Goal: Transaction & Acquisition: Purchase product/service

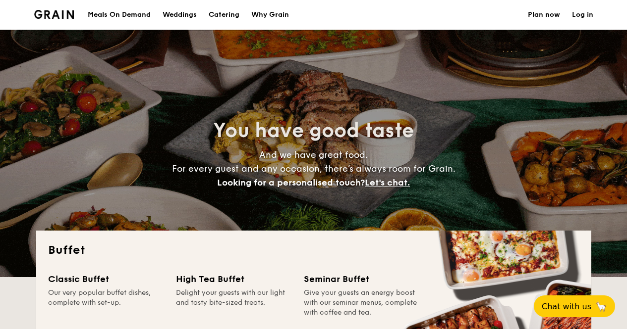
select select
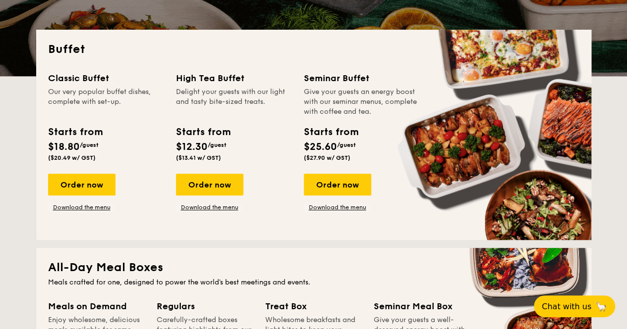
scroll to position [198, 0]
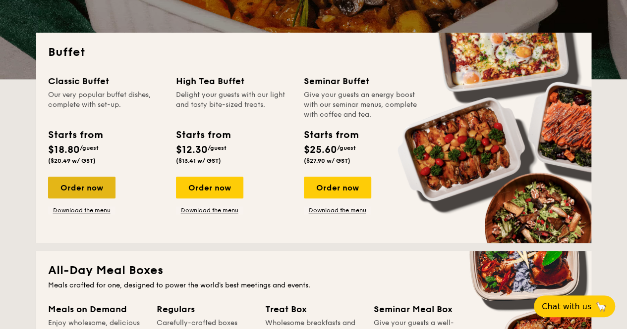
click at [90, 185] on div "Order now" at bounding box center [81, 188] width 67 height 22
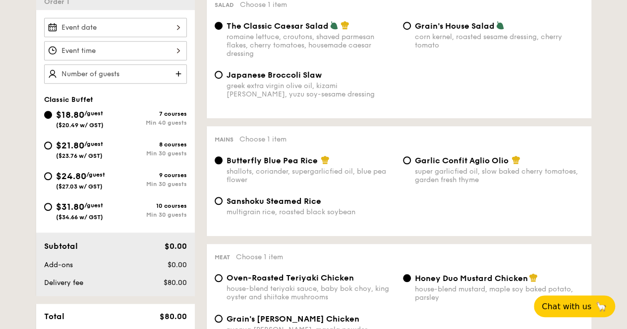
scroll to position [297, 0]
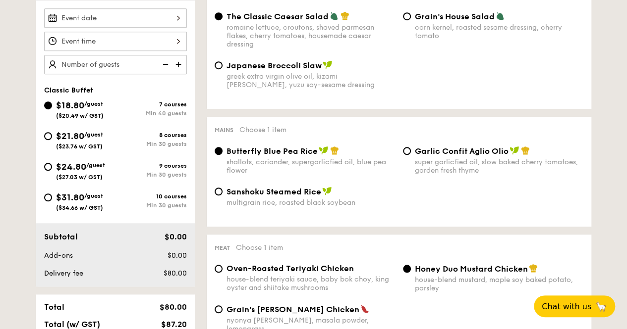
click at [454, 173] on div "super garlicfied oil, slow baked cherry tomatoes, garden fresh thyme" at bounding box center [499, 166] width 168 height 17
click at [411, 155] on input "Garlic Confit Aglio Olio super garlicfied oil, slow baked cherry tomatoes, gard…" at bounding box center [407, 151] width 8 height 8
radio input "true"
click at [288, 168] on div "shallots, coriander, supergarlicfied oil, blue pea flower" at bounding box center [310, 166] width 168 height 17
click at [222, 155] on input "Butterfly Blue Pea Rice shallots, coriander, supergarlicfied oil, blue pea flow…" at bounding box center [218, 151] width 8 height 8
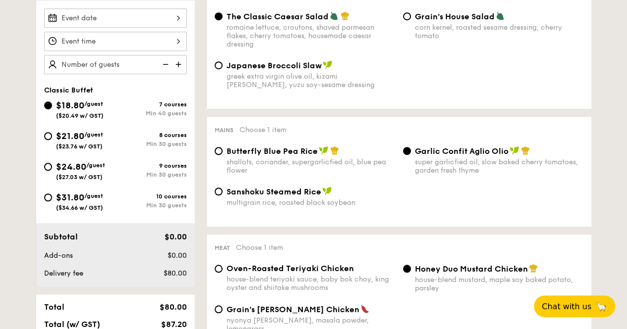
radio input "true"
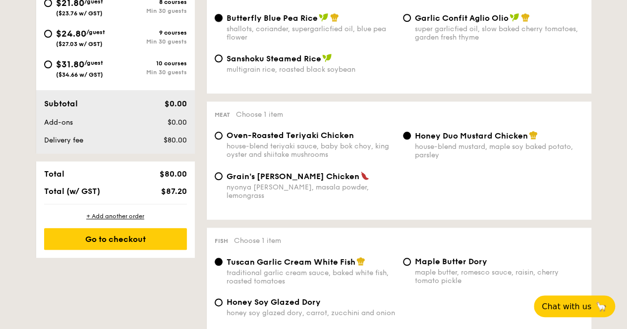
scroll to position [446, 0]
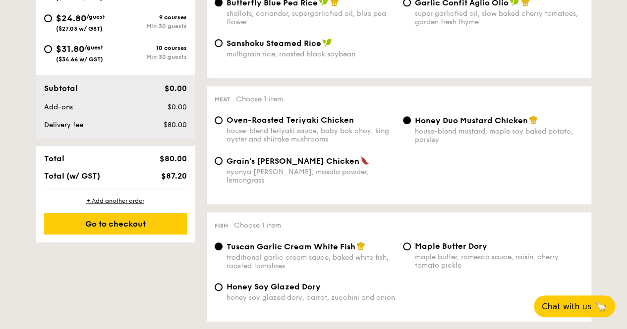
click at [310, 139] on div "house-blend teriyaki sauce, baby bok choy, king oyster and shiitake mushrooms" at bounding box center [310, 135] width 168 height 17
click at [222, 124] on input "Oven-Roasted Teriyaki Chicken house-blend teriyaki sauce, baby bok choy, king o…" at bounding box center [218, 120] width 8 height 8
radio input "true"
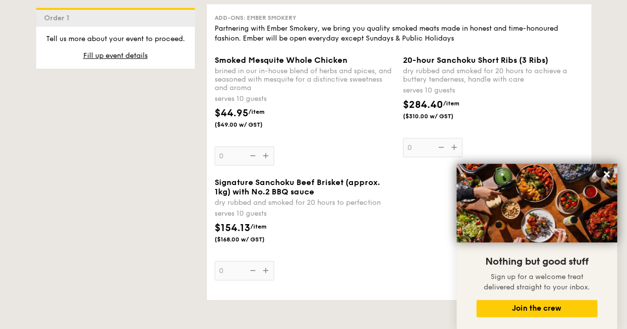
scroll to position [1139, 0]
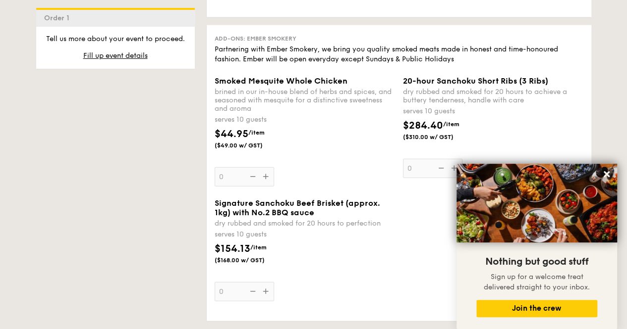
select select
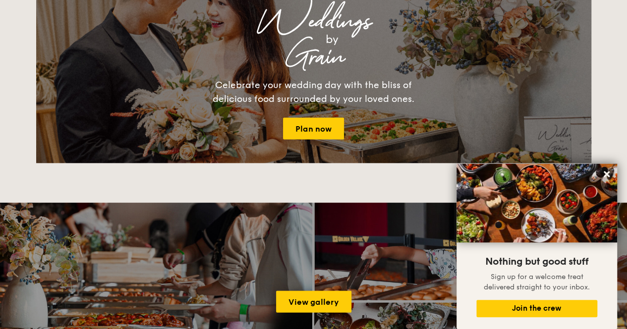
scroll to position [198, 0]
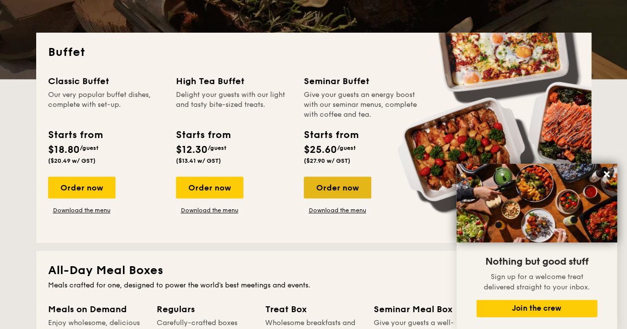
click at [343, 180] on div "Order now" at bounding box center [337, 188] width 67 height 22
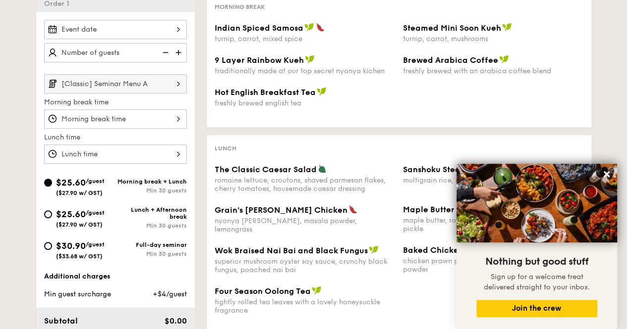
scroll to position [248, 0]
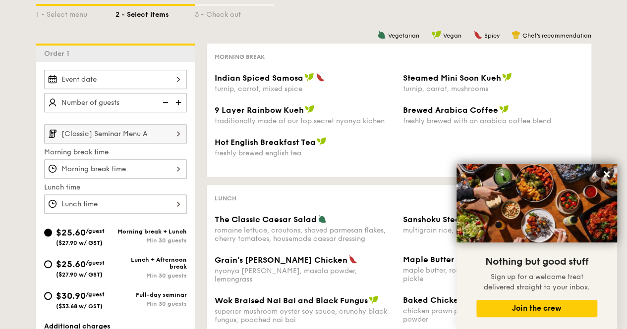
select select
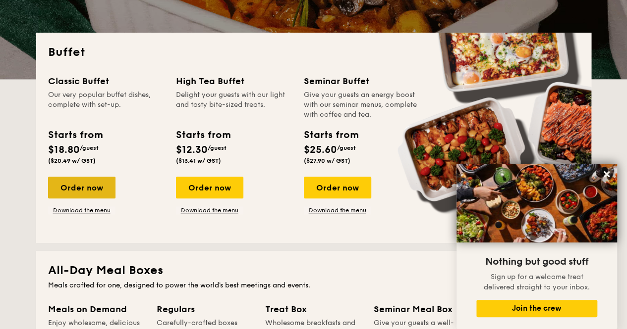
click at [64, 187] on div "Order now" at bounding box center [81, 188] width 67 height 22
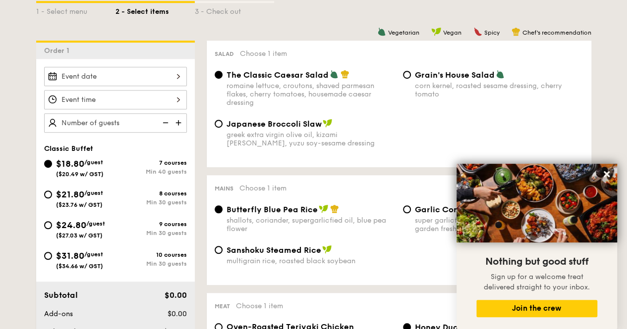
scroll to position [297, 0]
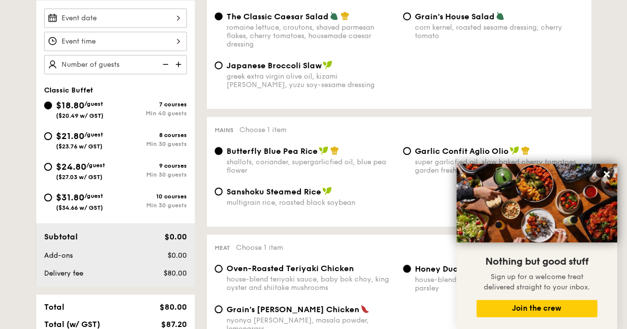
click at [98, 135] on span "/guest" at bounding box center [93, 134] width 19 height 7
click at [52, 135] on input "$21.80 /guest ($23.76 w/ GST) 8 courses Min 30 guests" at bounding box center [48, 136] width 8 height 8
radio input "true"
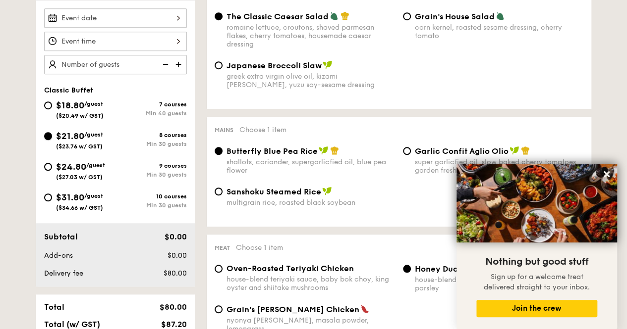
radio input "true"
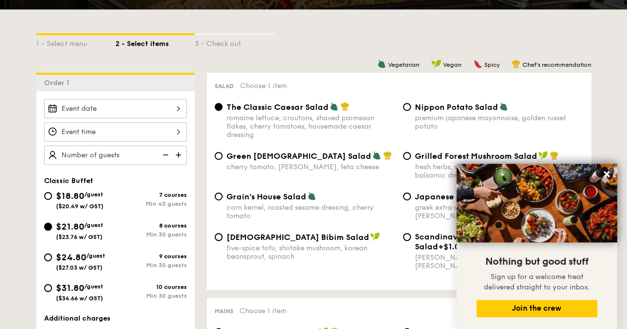
scroll to position [198, 0]
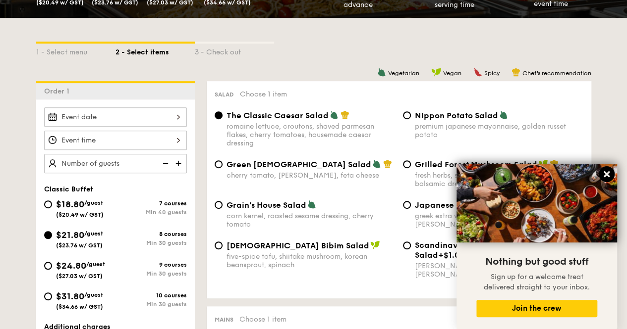
click at [608, 173] on icon at bounding box center [606, 174] width 6 height 6
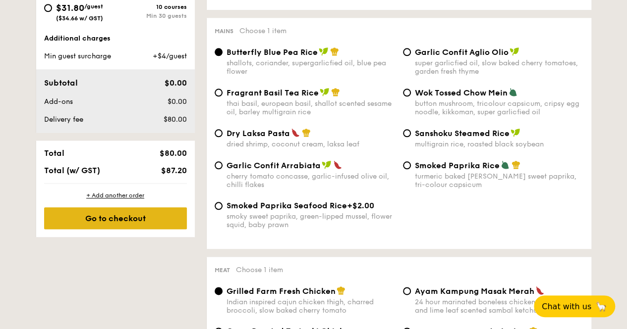
scroll to position [347, 0]
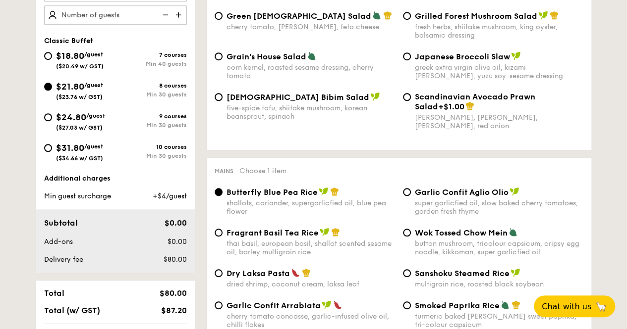
click at [109, 126] on div "$24.80 /guest ($27.03 w/ GST)" at bounding box center [79, 120] width 71 height 21
click at [52, 121] on input "$24.80 /guest ($27.03 w/ GST) 9 courses Min 30 guests" at bounding box center [48, 117] width 8 height 8
radio input "true"
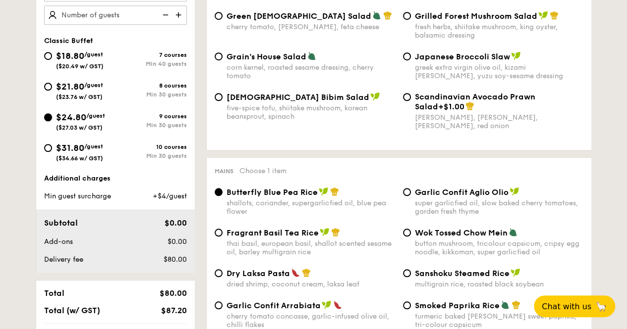
radio input "true"
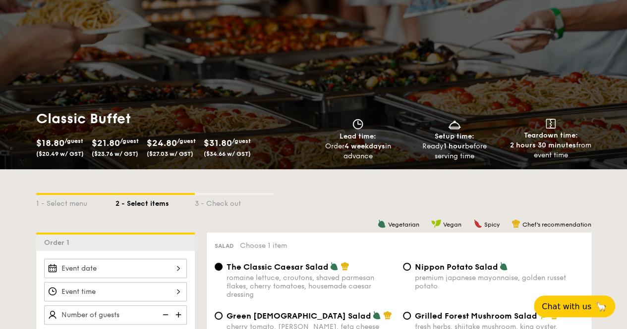
scroll to position [0, 0]
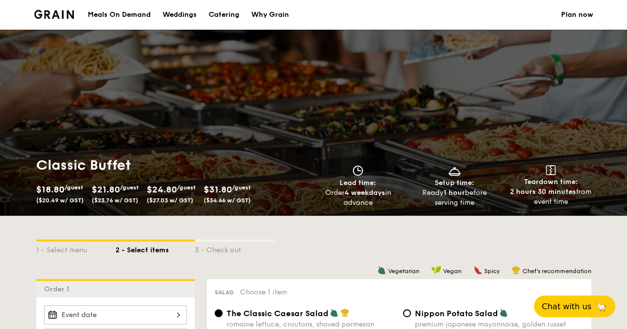
select select
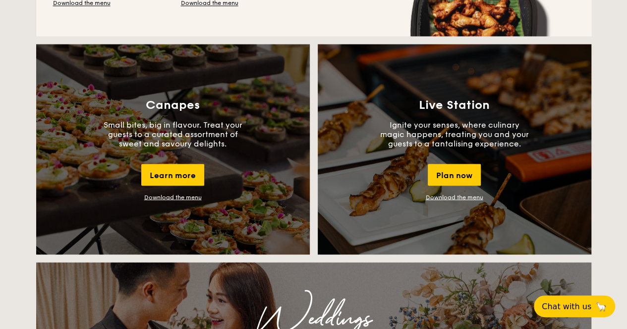
scroll to position [842, 0]
click at [188, 116] on div "Canapes Small bites, big in flavour. Treat your guests to a curated assortment …" at bounding box center [172, 149] width 273 height 211
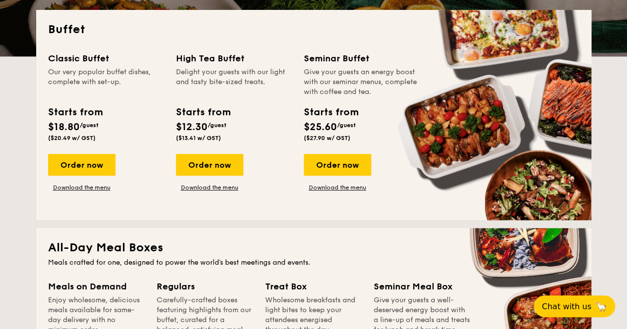
scroll to position [0, 0]
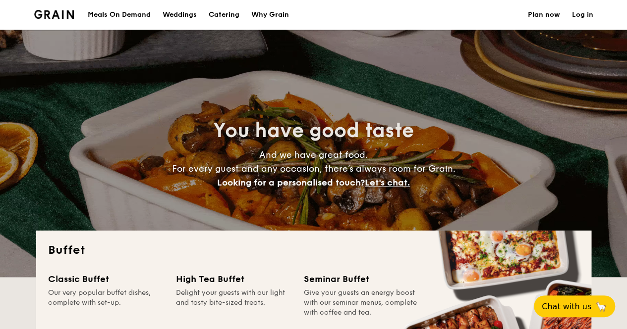
click at [276, 14] on div "Why Grain" at bounding box center [270, 15] width 38 height 30
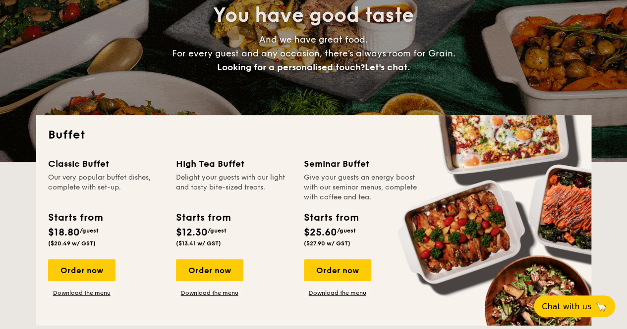
scroll to position [198, 0]
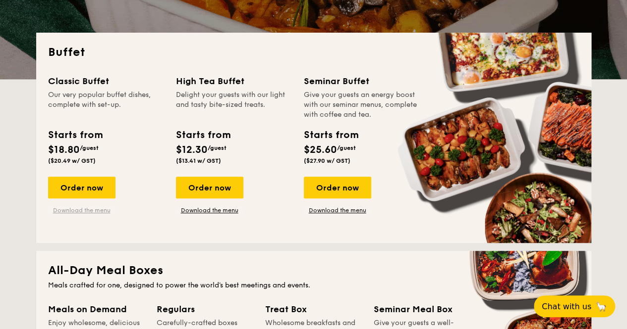
click at [94, 208] on link "Download the menu" at bounding box center [81, 211] width 67 height 8
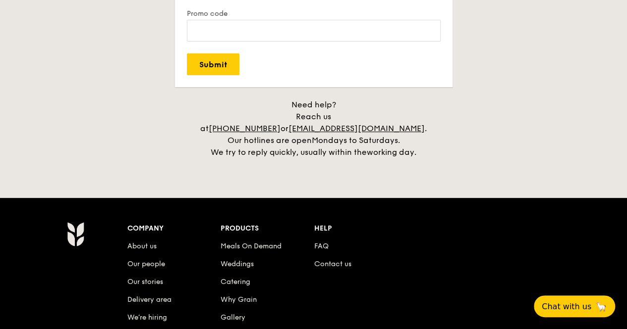
scroll to position [2056, 0]
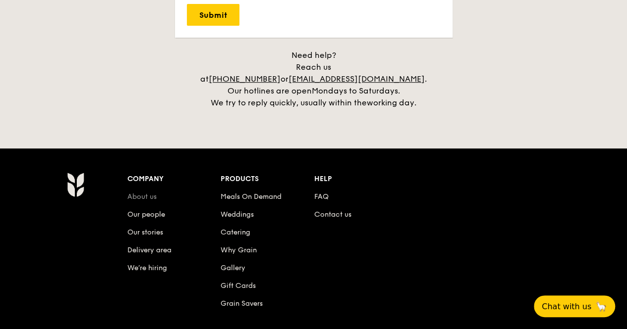
click at [151, 193] on link "About us" at bounding box center [141, 197] width 29 height 8
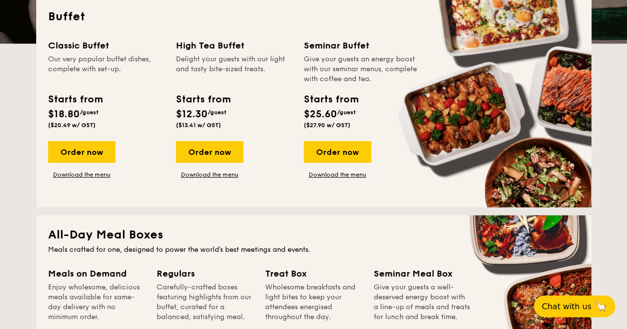
scroll to position [173, 0]
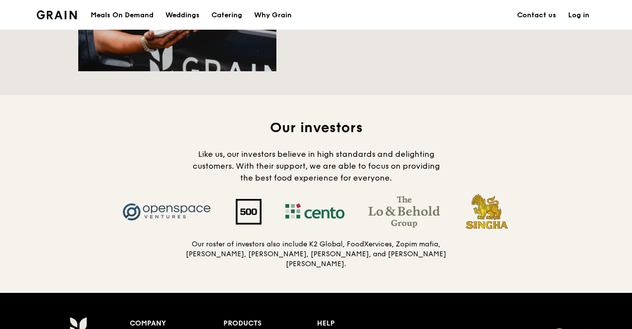
scroll to position [1075, 0]
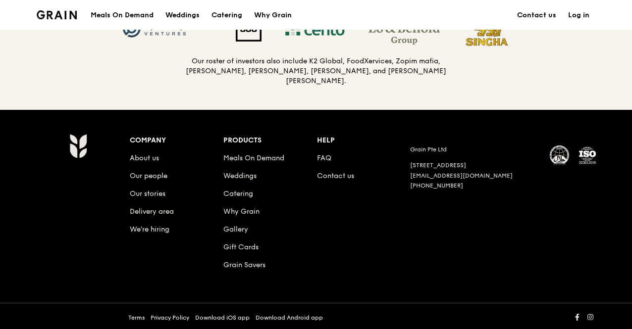
drag, startPoint x: 405, startPoint y: 146, endPoint x: 442, endPoint y: 140, distance: 37.1
click at [442, 140] on div "Company About us Our people Our stories Delivery area We’re hiring Products Mea…" at bounding box center [364, 211] width 468 height 154
click at [452, 142] on div "Grain Pte Ltd [STREET_ADDRESS] [EMAIL_ADDRESS][DOMAIN_NAME] [PHONE_NUMBER]" at bounding box center [503, 162] width 187 height 56
drag, startPoint x: 411, startPoint y: 146, endPoint x: 450, endPoint y: 146, distance: 38.6
click at [450, 146] on div "Grain Pte Ltd" at bounding box center [474, 150] width 128 height 8
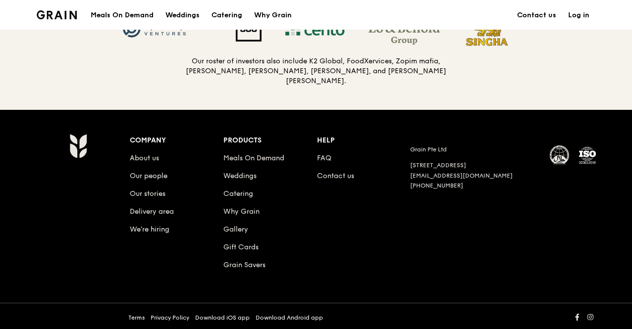
copy div "Grain Pte Ltd"
